Goal: Check status: Check status

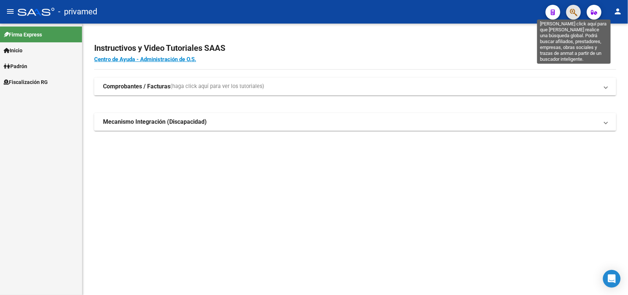
click at [576, 10] on icon "button" at bounding box center [573, 12] width 7 height 8
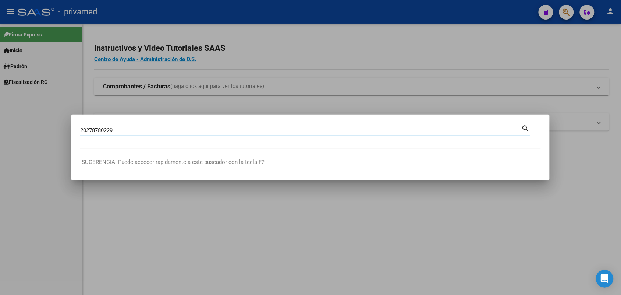
type input "20278780229"
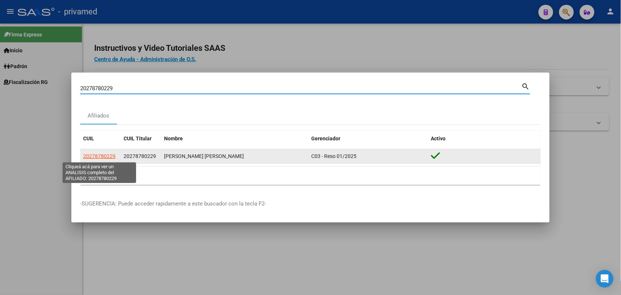
click at [109, 155] on span "20278780229" at bounding box center [99, 156] width 32 height 6
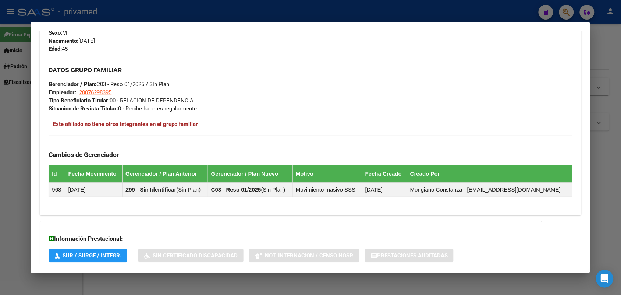
scroll to position [372, 0]
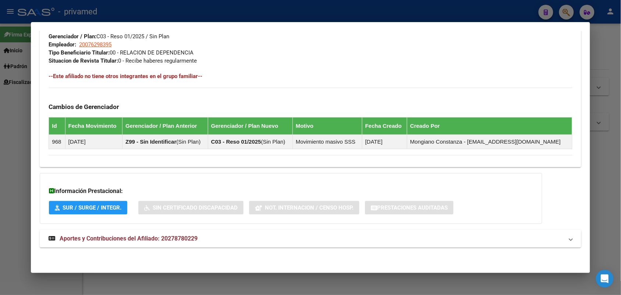
click at [206, 237] on mat-panel-title "Aportes y Contribuciones del Afiliado: 20278780229" at bounding box center [306, 238] width 514 height 9
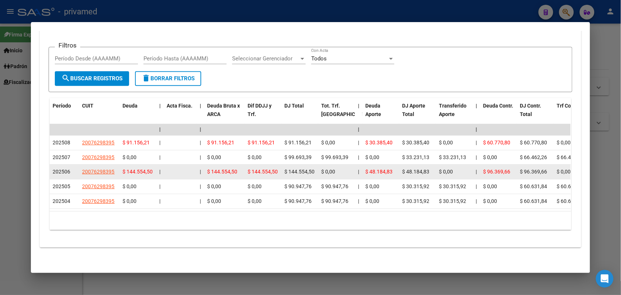
scroll to position [614, 0]
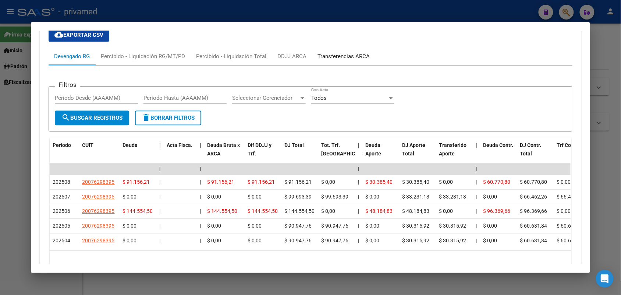
click at [326, 53] on div "Transferencias ARCA" at bounding box center [343, 56] width 52 height 8
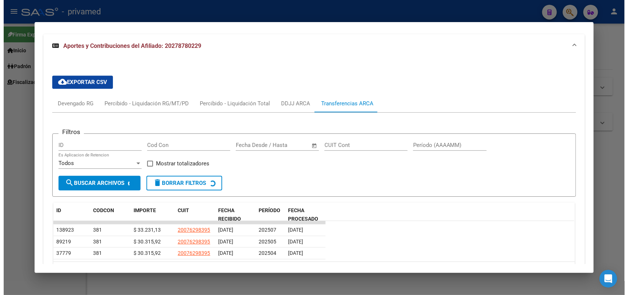
scroll to position [602, 0]
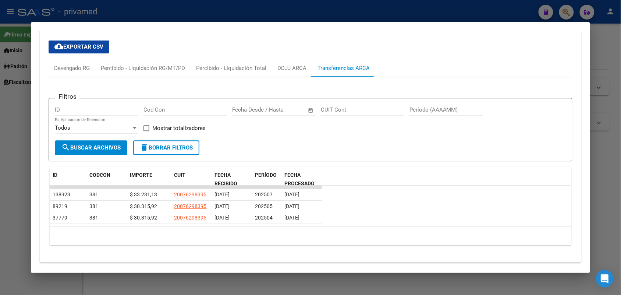
click at [615, 165] on div at bounding box center [310, 147] width 621 height 295
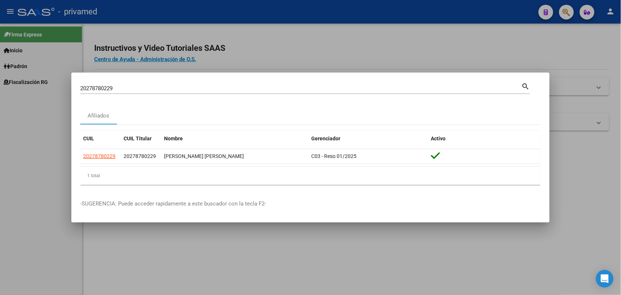
click at [609, 167] on div at bounding box center [310, 147] width 621 height 295
